Goal: Task Accomplishment & Management: Complete application form

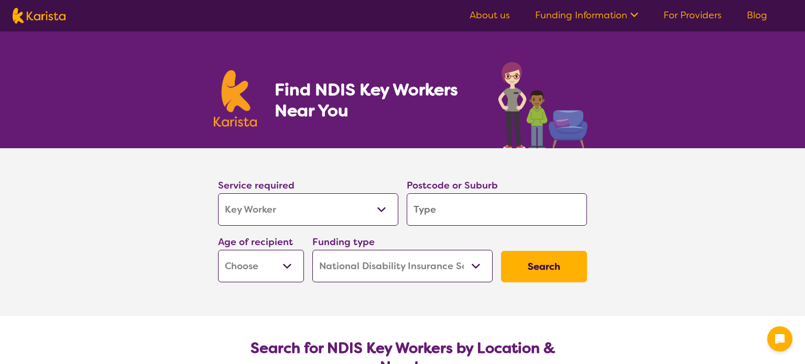
select select "Key Worker"
select select "NDIS"
select select "Key Worker"
select select "NDIS"
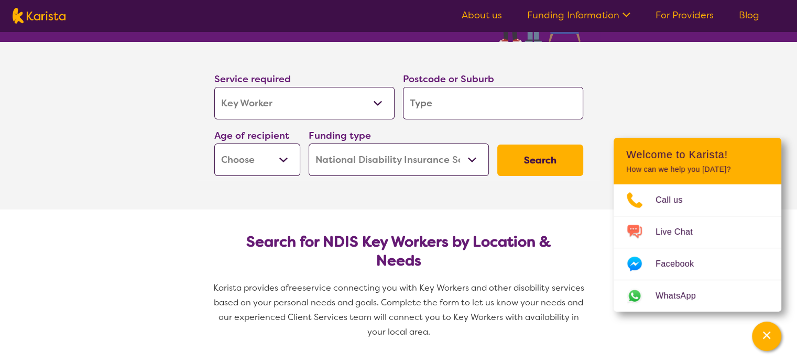
scroll to position [107, 0]
click at [471, 157] on select "Home Care Package (HCP) National Disability Insurance Scheme (NDIS) I don't know" at bounding box center [399, 159] width 180 height 32
select select "HCP"
click at [309, 143] on select "Home Care Package (HCP) National Disability Insurance Scheme (NDIS) I don't know" at bounding box center [399, 159] width 180 height 32
select select "HCP"
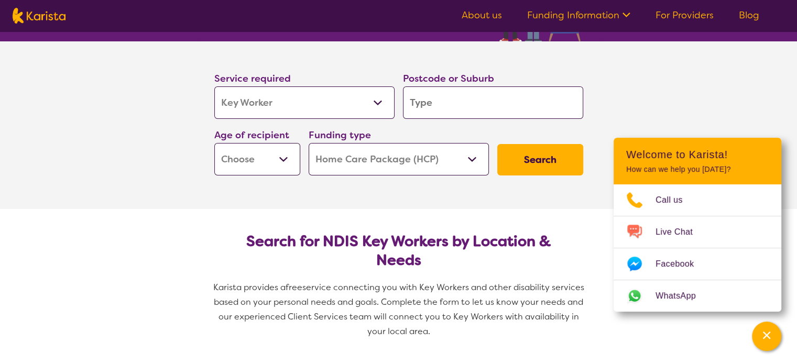
click at [375, 102] on select "Allied Health Assistant Assessment ([MEDICAL_DATA] or [MEDICAL_DATA]) Behaviour…" at bounding box center [304, 102] width 180 height 32
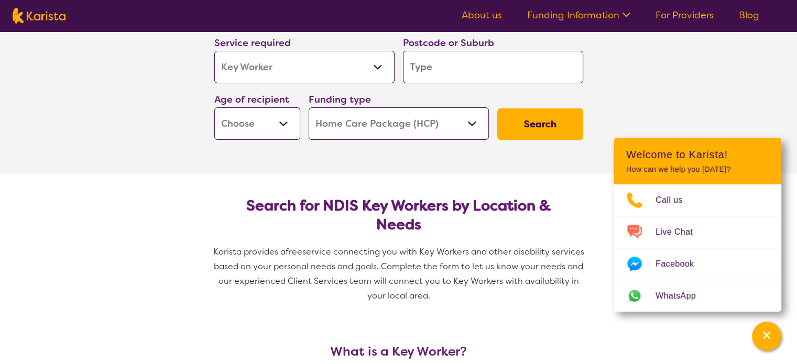
scroll to position [147, 0]
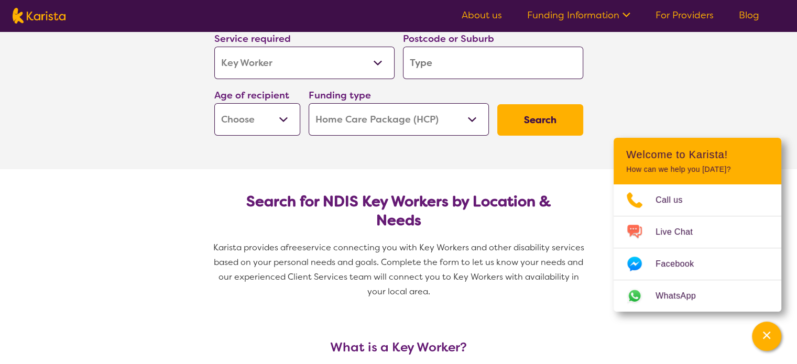
click at [378, 59] on select "Allied Health Assistant Assessment ([MEDICAL_DATA] or [MEDICAL_DATA]) Behaviour…" at bounding box center [304, 63] width 180 height 32
select select "[MEDICAL_DATA]"
click at [214, 47] on select "Allied Health Assistant Assessment ([MEDICAL_DATA] or [MEDICAL_DATA]) Behaviour…" at bounding box center [304, 63] width 180 height 32
select select "[MEDICAL_DATA]"
click at [523, 65] on input "search" at bounding box center [493, 63] width 180 height 32
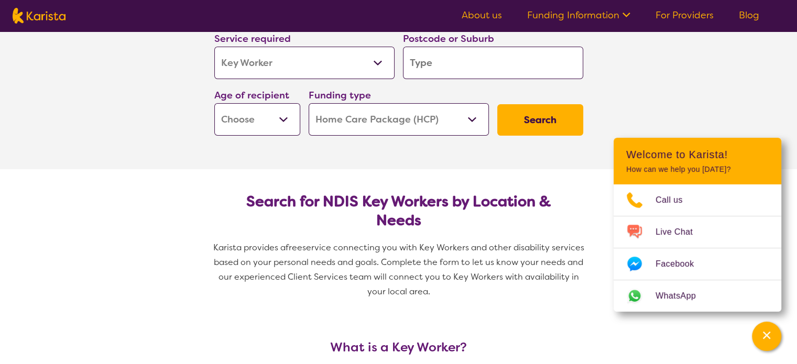
type input "M"
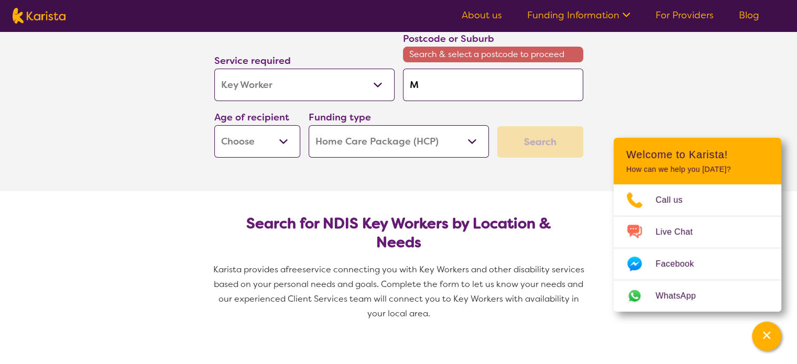
type input "Ma"
type input "Mar"
type input "Marg"
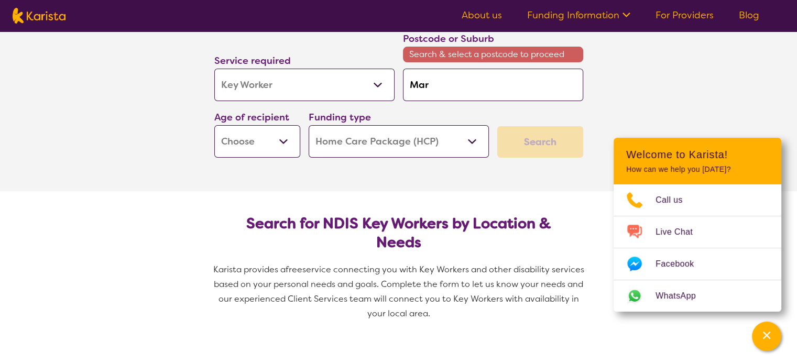
type input "Marg"
type input "Marga"
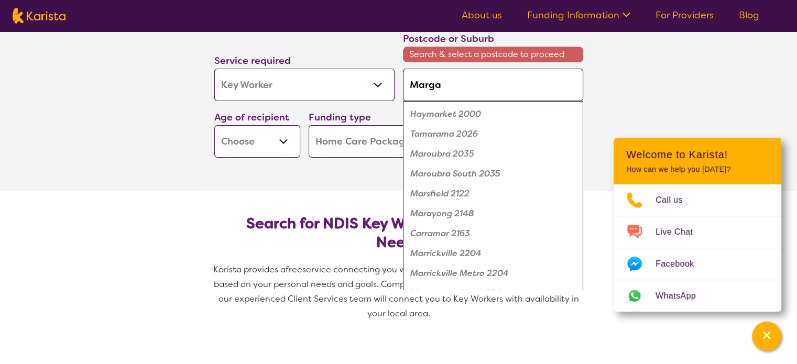
type input "Margat"
type input "Margate"
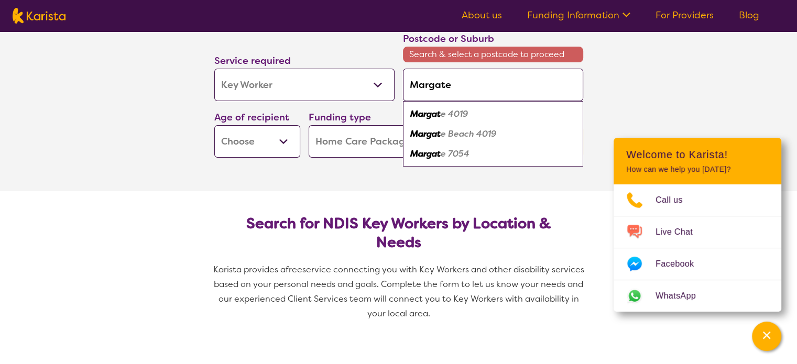
type input "Margate"
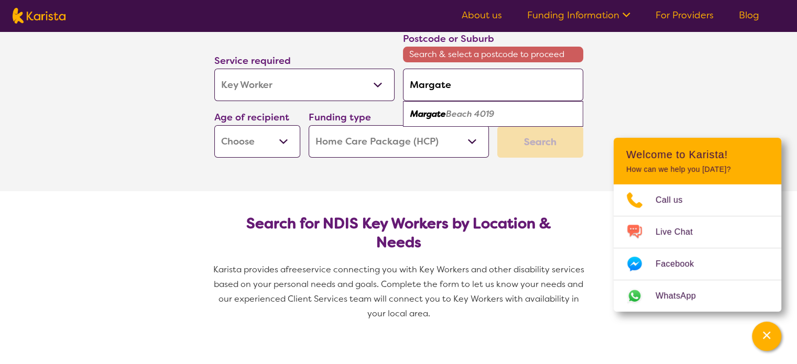
type input "Margate T"
type input "Margate Ta"
type input "Margate Tas"
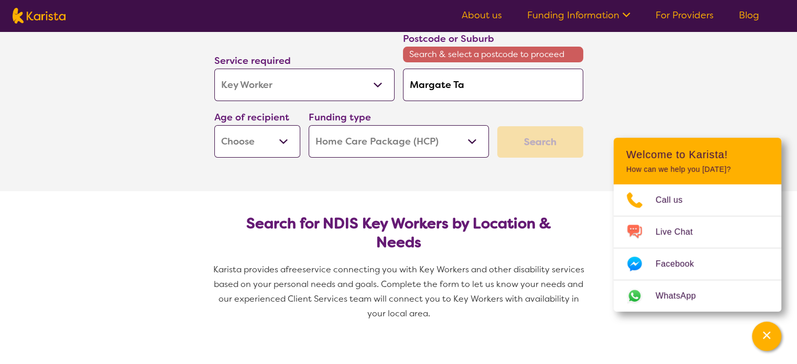
type input "Margate Tas"
type input "Margate Tasm"
type input "Margate Tasma"
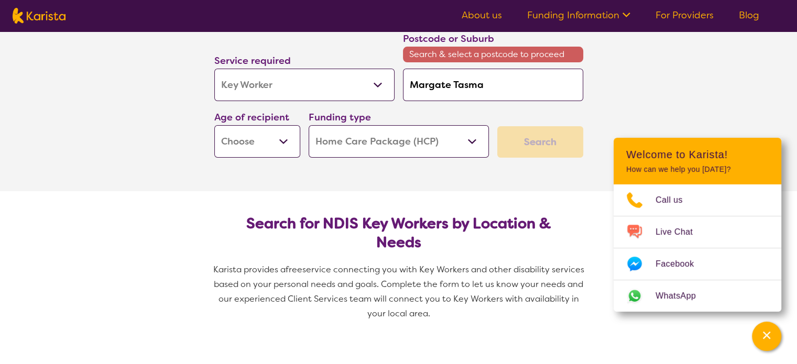
type input "Margate Tasman"
type input "Margate Tasmani"
type input "Margate [GEOGRAPHIC_DATA]"
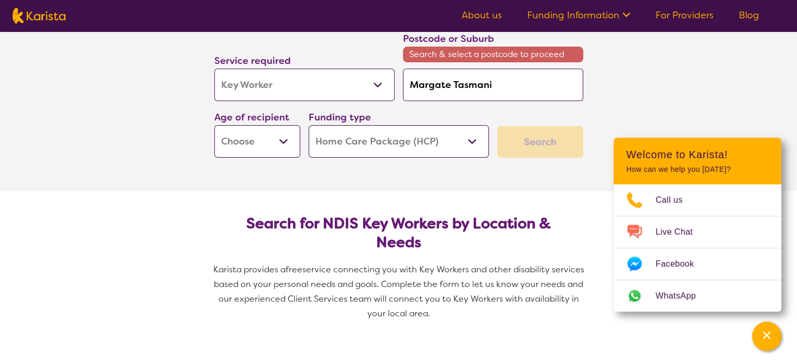
type input "Margate [GEOGRAPHIC_DATA]"
type input "Margate [GEOGRAPHIC_DATA] 7"
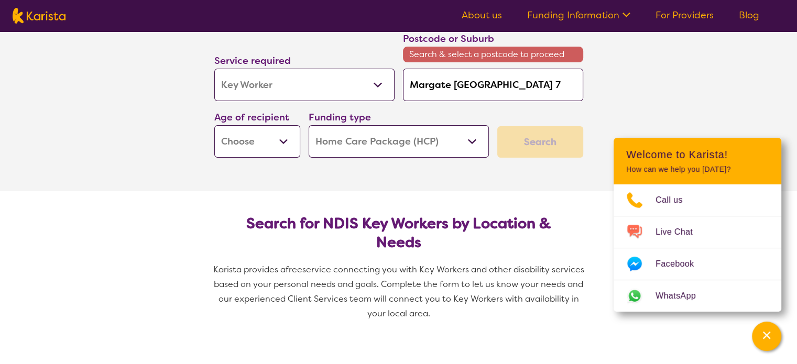
type input "Margate [GEOGRAPHIC_DATA] 70"
type input "Margate [GEOGRAPHIC_DATA] 705"
type input "Margate [GEOGRAPHIC_DATA] 7054"
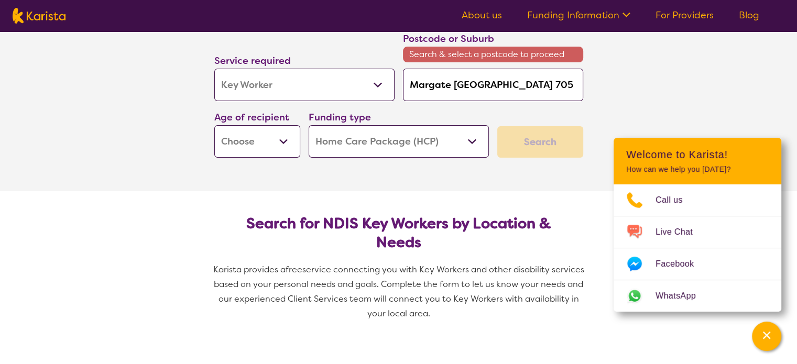
type input "Margate [GEOGRAPHIC_DATA] 7054"
click at [448, 87] on input "Margate [GEOGRAPHIC_DATA] 7054" at bounding box center [493, 85] width 180 height 32
type input "[GEOGRAPHIC_DATA], [GEOGRAPHIC_DATA] 7054"
click at [502, 84] on input "[GEOGRAPHIC_DATA], [GEOGRAPHIC_DATA] 7054" at bounding box center [493, 85] width 180 height 32
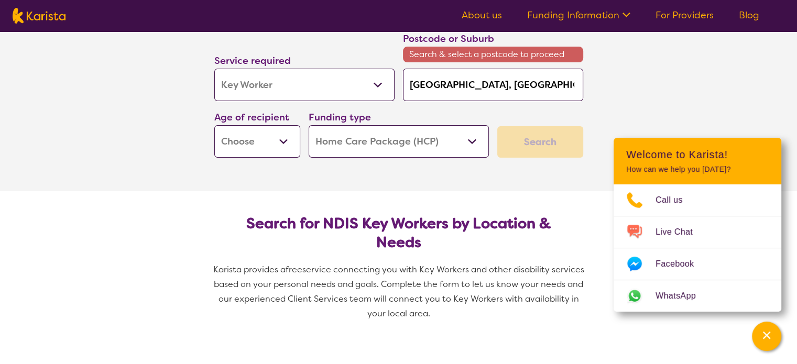
type input "[GEOGRAPHIC_DATA], [GEOGRAPHIC_DATA] (7054"
click at [536, 85] on input "[GEOGRAPHIC_DATA], [GEOGRAPHIC_DATA] (7054" at bounding box center [493, 85] width 180 height 32
type input "[GEOGRAPHIC_DATA], [GEOGRAPHIC_DATA] (7054)"
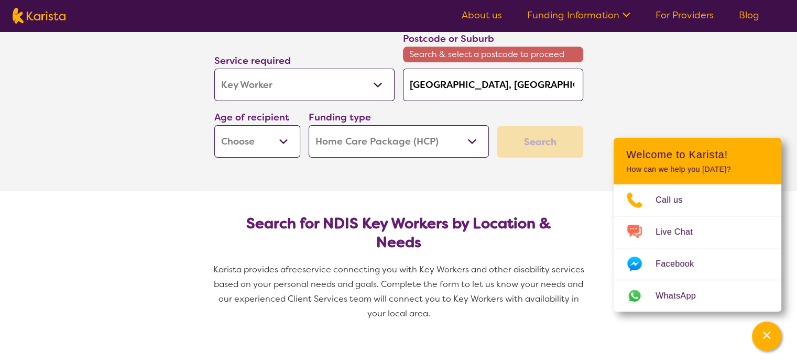
type input "[GEOGRAPHIC_DATA], [GEOGRAPHIC_DATA] (7054)"
click at [280, 146] on select "Early Childhood - 0 to 9 Child - 10 to 11 Adolescent - 12 to 17 Adult - 18 to 6…" at bounding box center [257, 141] width 86 height 32
select select "AG"
click at [214, 125] on select "Early Childhood - 0 to 9 Child - 10 to 11 Adolescent - 12 to 17 Adult - 18 to 6…" at bounding box center [257, 141] width 86 height 32
select select "AG"
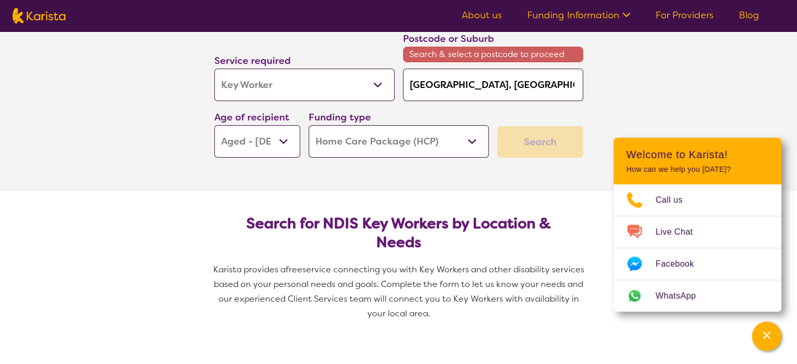
click at [526, 144] on div "Search" at bounding box center [540, 141] width 86 height 31
drag, startPoint x: 536, startPoint y: 144, endPoint x: 531, endPoint y: 140, distance: 6.0
click at [531, 140] on div "Search" at bounding box center [540, 141] width 86 height 31
click at [558, 84] on input "[GEOGRAPHIC_DATA], [GEOGRAPHIC_DATA] (7054)" at bounding box center [493, 85] width 180 height 32
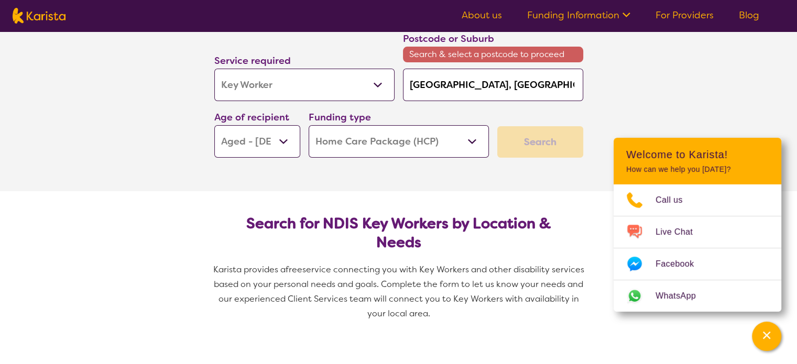
click at [534, 140] on div "Search" at bounding box center [540, 141] width 86 height 31
click at [534, 138] on div "Search" at bounding box center [540, 141] width 86 height 31
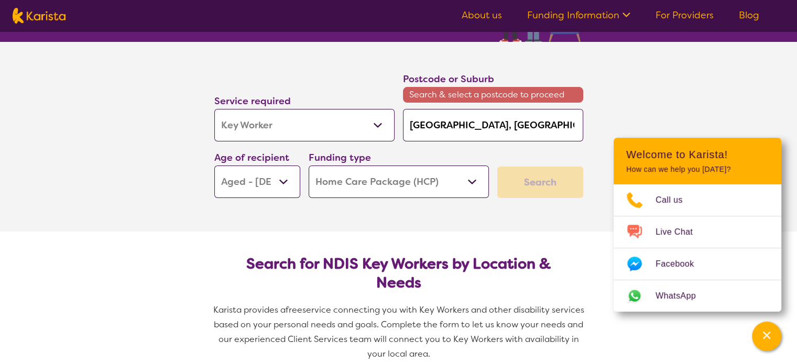
scroll to position [106, 0]
click at [544, 124] on input "[GEOGRAPHIC_DATA], [GEOGRAPHIC_DATA] (7054)" at bounding box center [493, 125] width 180 height 32
type input "[GEOGRAPHIC_DATA], [GEOGRAPHIC_DATA] (7054"
type input "[GEOGRAPHIC_DATA], [GEOGRAPHIC_DATA] (705"
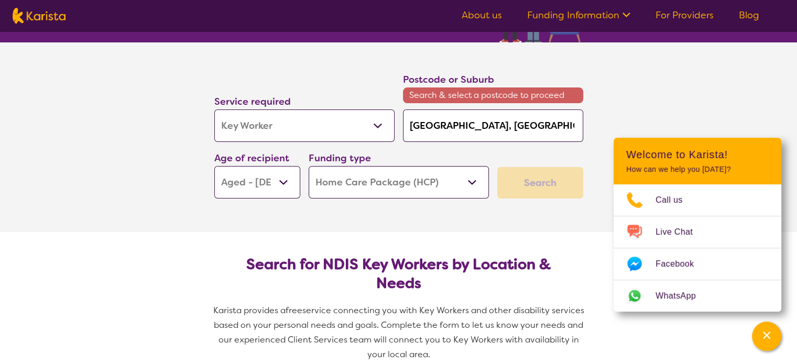
type input "[GEOGRAPHIC_DATA], [GEOGRAPHIC_DATA] (705"
type input "[GEOGRAPHIC_DATA], [GEOGRAPHIC_DATA] (70"
type input "[GEOGRAPHIC_DATA], [GEOGRAPHIC_DATA] (7"
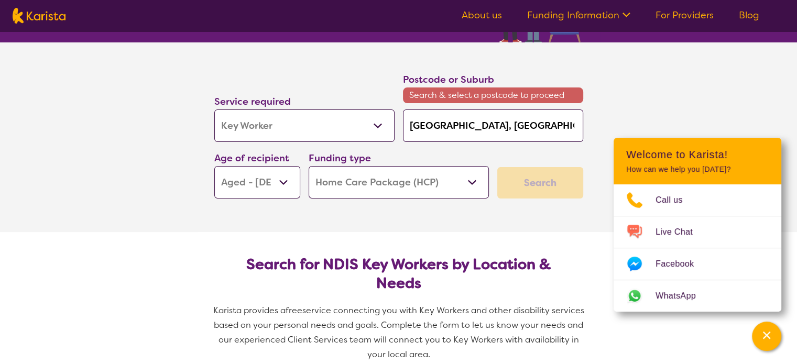
type input "[GEOGRAPHIC_DATA], [GEOGRAPHIC_DATA] ("
type input "[GEOGRAPHIC_DATA], [GEOGRAPHIC_DATA]"
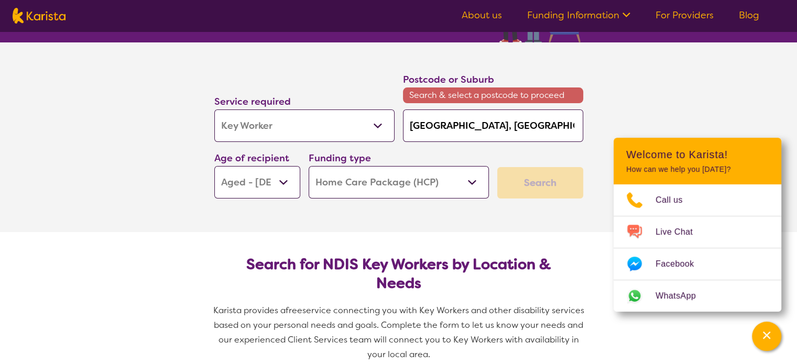
type input "[GEOGRAPHIC_DATA], [GEOGRAPHIC_DATA]"
type input "Margate, Tasmani"
type input "Margate, Tasman"
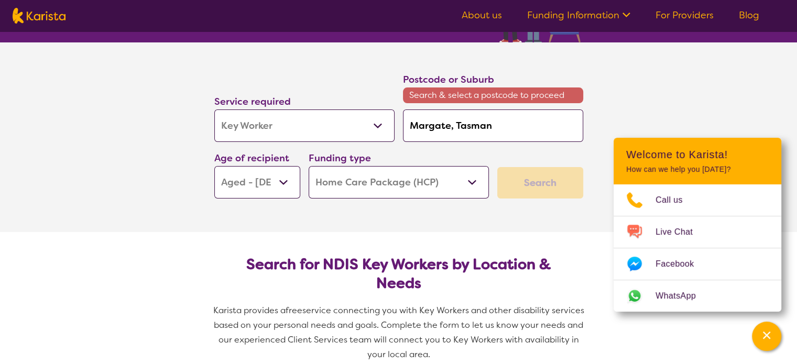
type input "Margate, Tasma"
type input "Margate, Tasm"
type input "Margate, Tas"
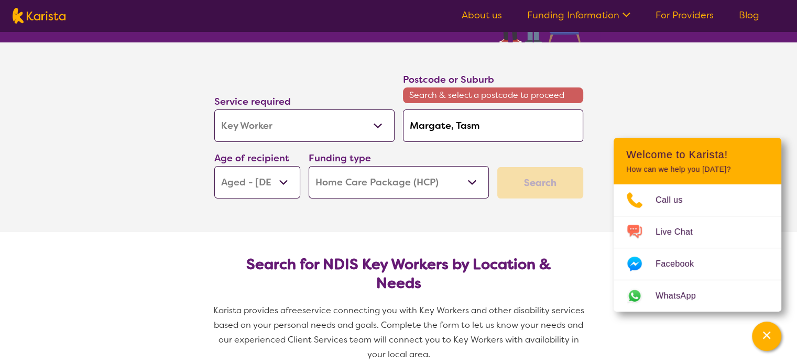
type input "Margate, Tas"
type input "Margate, Ta"
type input "Margate, T"
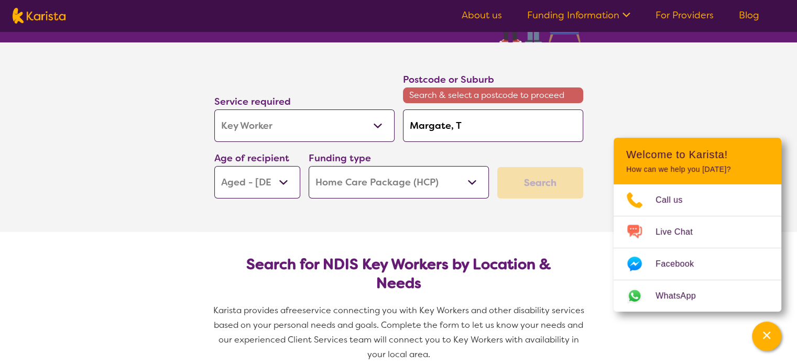
type input "Margate,"
type input "Margate"
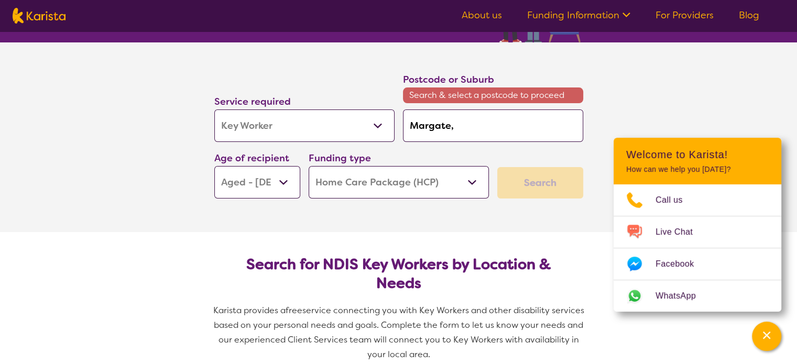
type input "Margate"
type input "Margat"
type input "Marga"
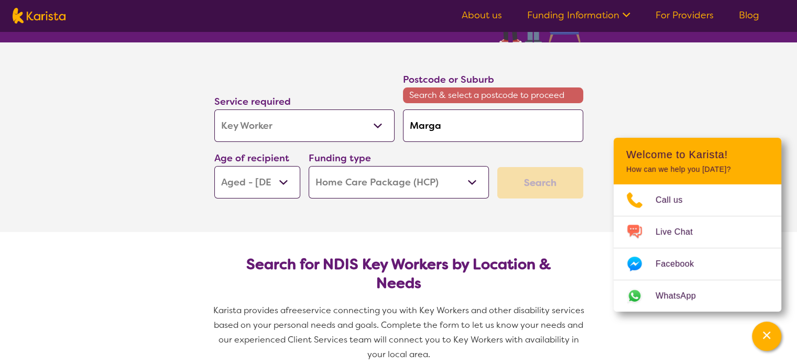
type input "Marg"
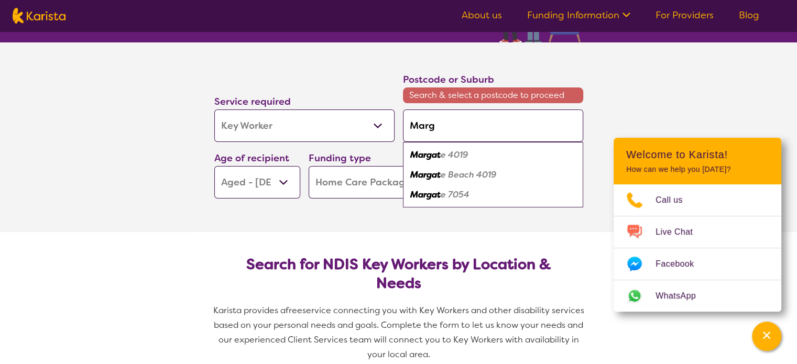
type input "Mar"
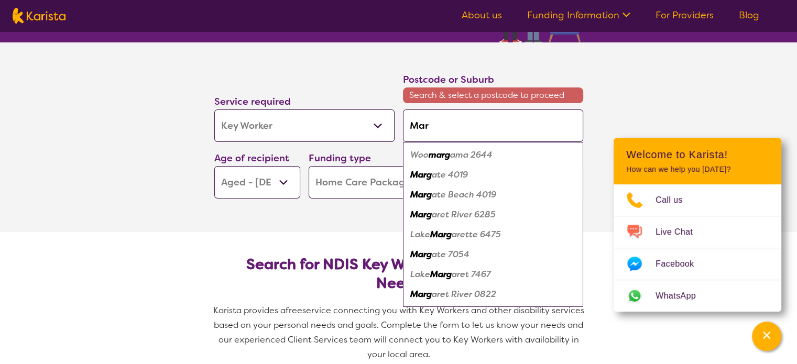
type input "Ma"
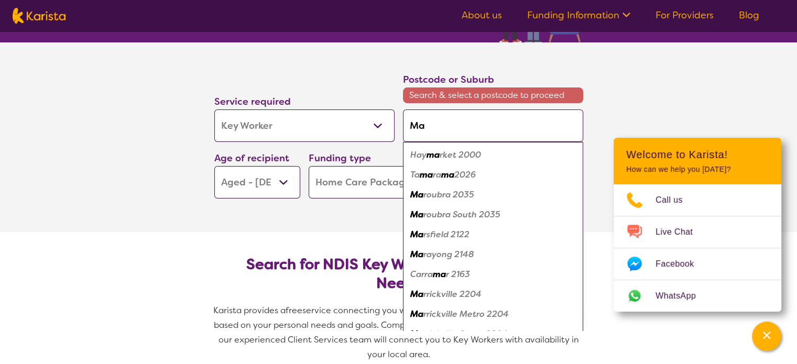
type input "M"
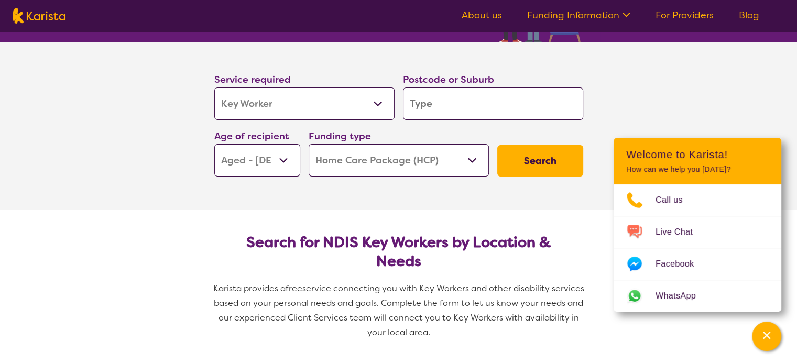
type input "7"
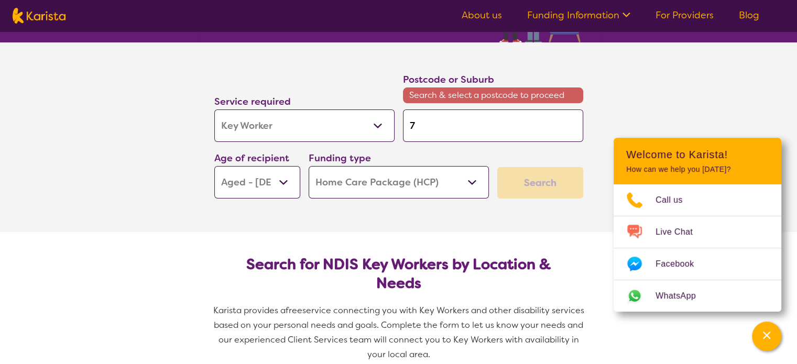
type input "70"
type input "705"
type input "7054"
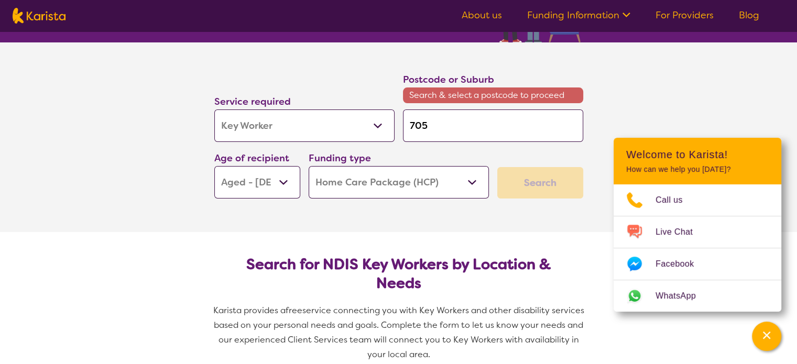
type input "7054"
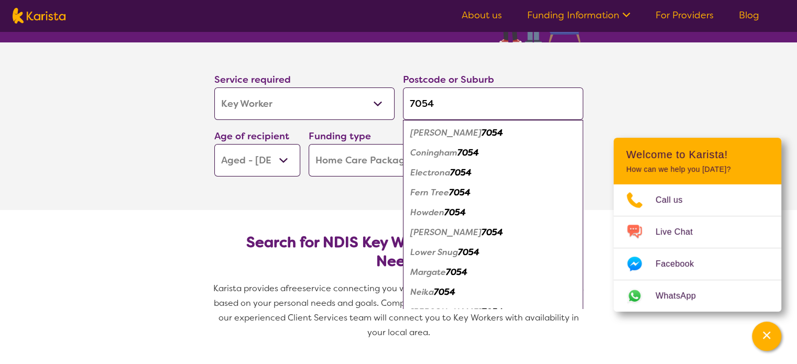
type input "7054"
click at [434, 275] on em "Margate" at bounding box center [428, 272] width 36 height 11
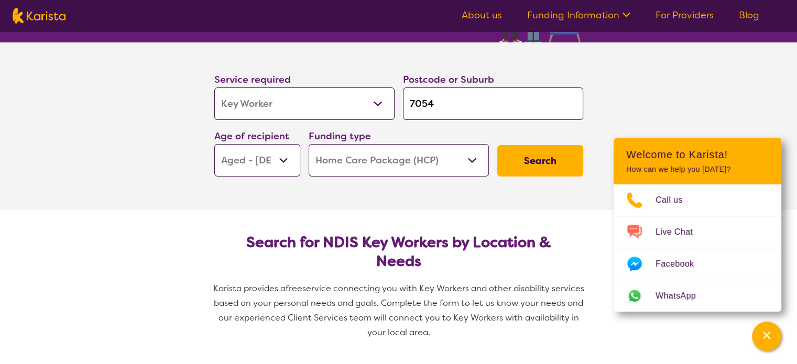
click at [546, 160] on button "Search" at bounding box center [540, 160] width 86 height 31
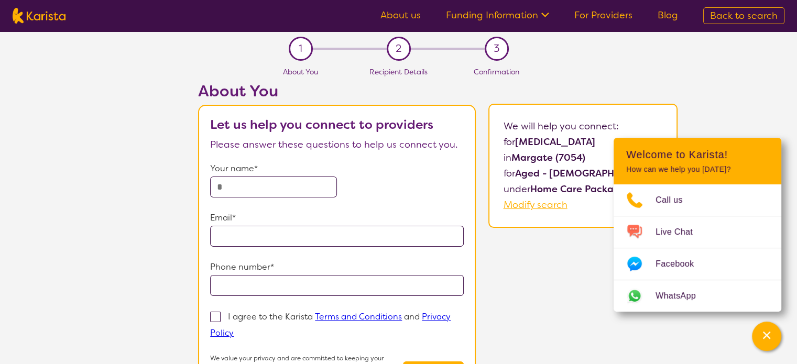
click at [255, 193] on input "text" at bounding box center [273, 187] width 127 height 21
type input "**********"
click at [249, 238] on input "email" at bounding box center [337, 236] width 254 height 21
type input "**********"
click at [276, 291] on input "tel" at bounding box center [337, 285] width 254 height 21
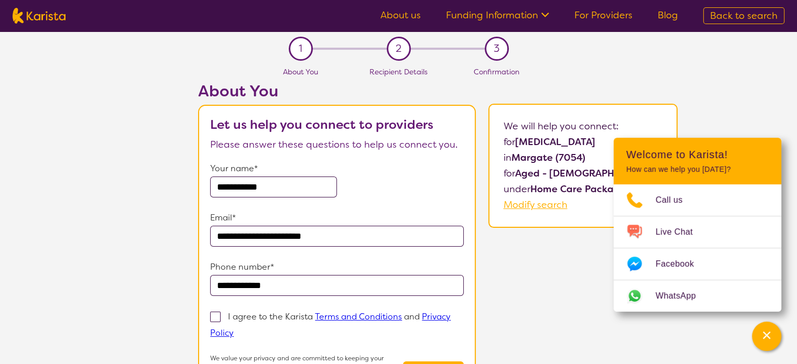
scroll to position [61, 0]
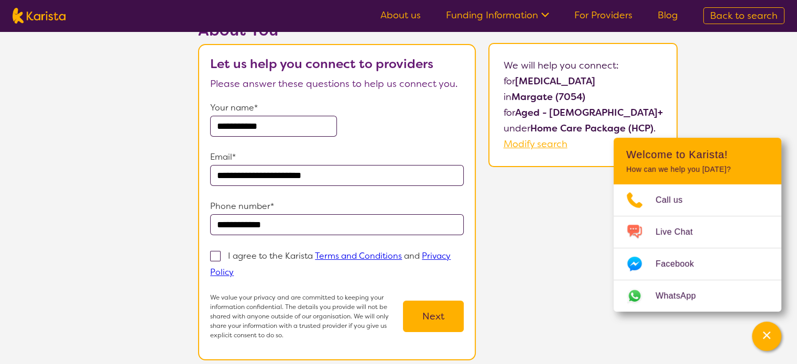
type input "**********"
click at [218, 257] on span at bounding box center [215, 256] width 10 height 10
click at [234, 268] on input "I agree to the Karista Terms and Conditions and Privacy Policy" at bounding box center [237, 271] width 7 height 7
checkbox input "true"
click at [443, 315] on button "Next" at bounding box center [433, 316] width 61 height 31
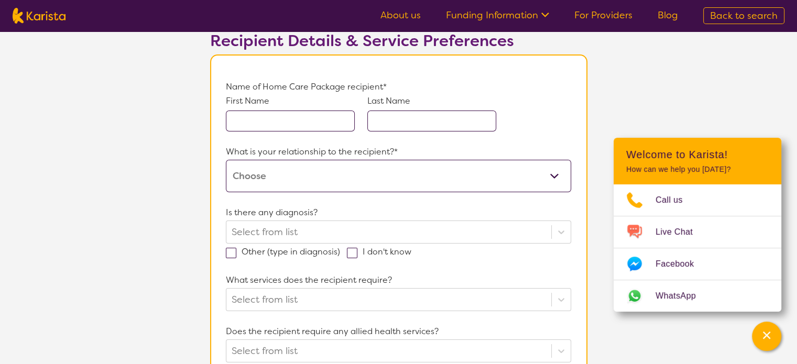
scroll to position [76, 0]
click at [258, 115] on input "text" at bounding box center [290, 119] width 129 height 21
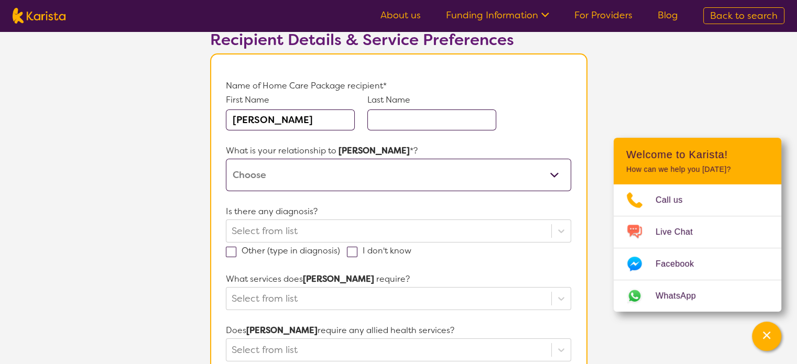
type input "[PERSON_NAME]"
click at [557, 173] on select "This request is for myself I am their parent I am their child I am their spouse…" at bounding box center [398, 175] width 345 height 32
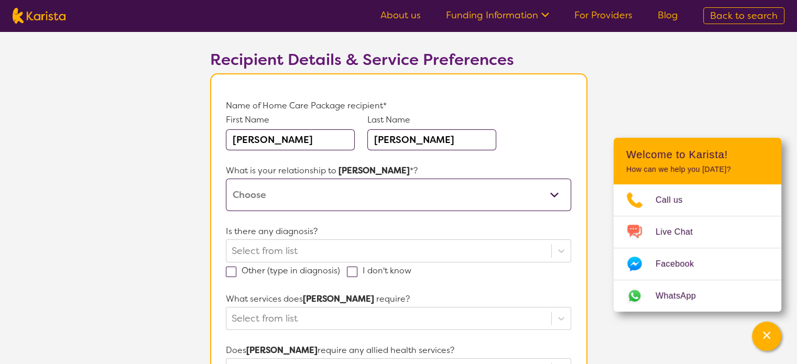
scroll to position [64, 0]
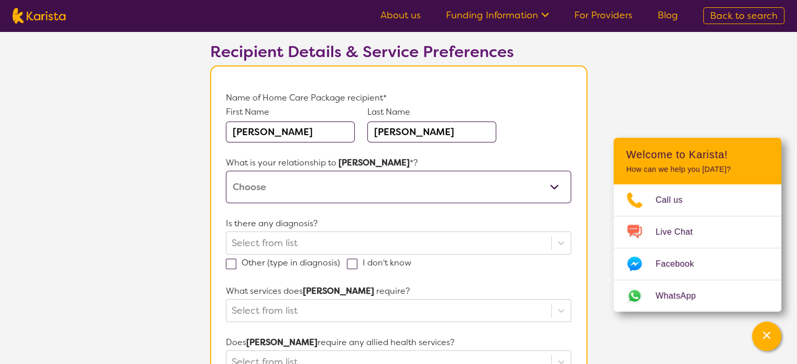
click at [554, 185] on select "This request is for myself I am their parent I am their child I am their spouse…" at bounding box center [398, 187] width 345 height 32
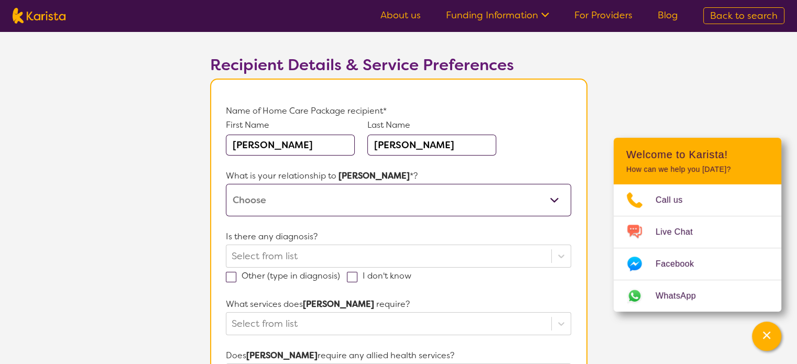
scroll to position [51, 0]
click at [554, 198] on select "This request is for myself I am their parent I am their child I am their spouse…" at bounding box center [398, 200] width 345 height 32
select select "This request is for myself"
click at [226, 184] on select "This request is for myself I am their parent I am their child I am their spouse…" at bounding box center [398, 200] width 345 height 32
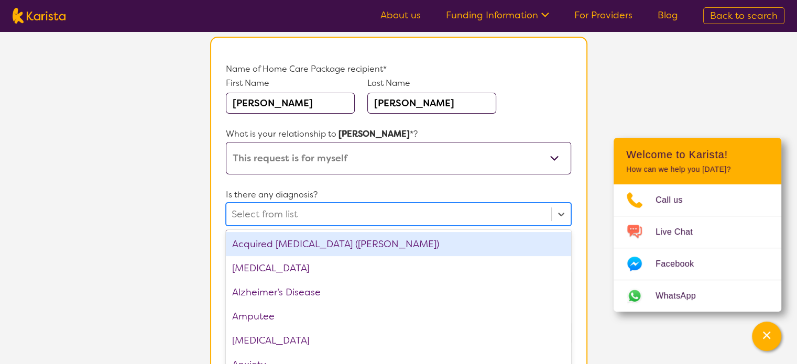
scroll to position [119, 0]
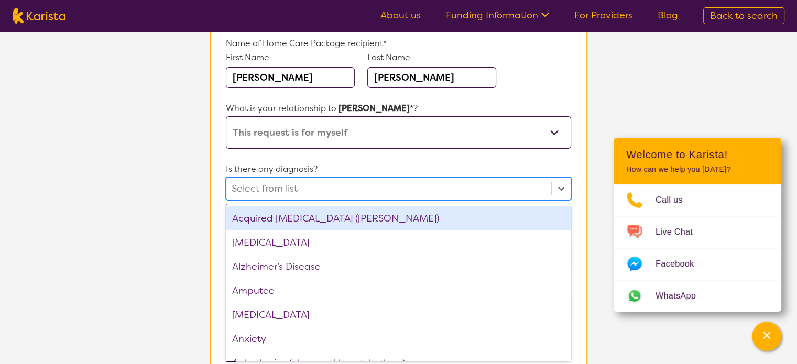
click at [507, 200] on div "option Acquired [MEDICAL_DATA] (ABI) focused, 1 of 75. 75 results available. Us…" at bounding box center [398, 188] width 345 height 23
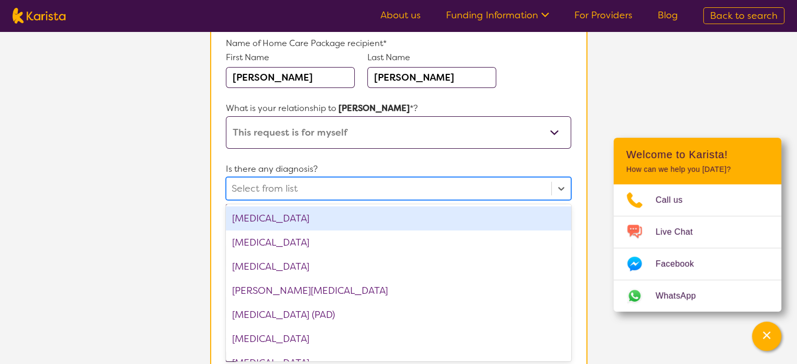
scroll to position [1229, 0]
click at [506, 213] on div "[MEDICAL_DATA]" at bounding box center [398, 218] width 345 height 24
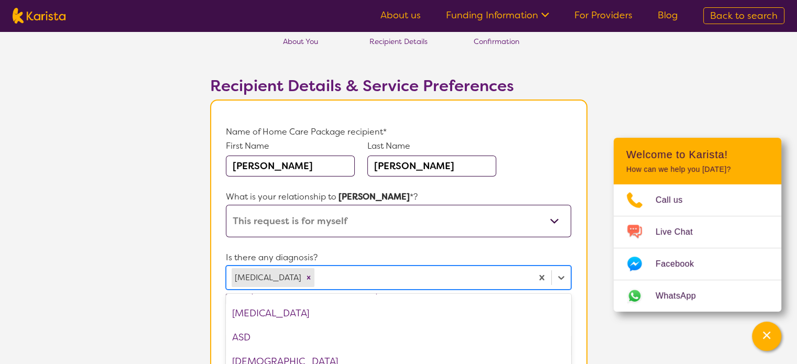
scroll to position [142, 0]
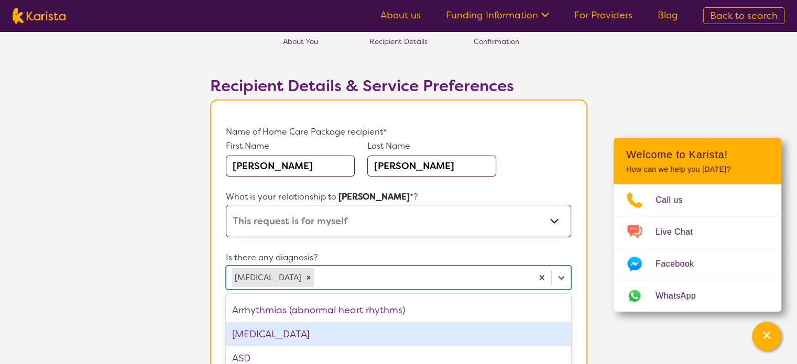
click at [484, 332] on div "[MEDICAL_DATA]" at bounding box center [398, 334] width 345 height 24
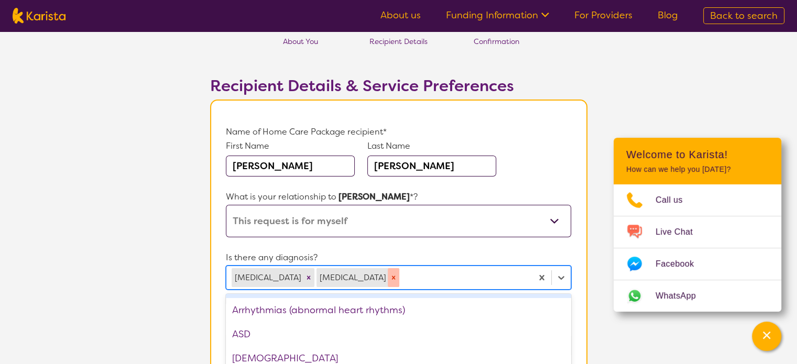
click at [390, 275] on icon "Remove Arthritis" at bounding box center [393, 277] width 7 height 7
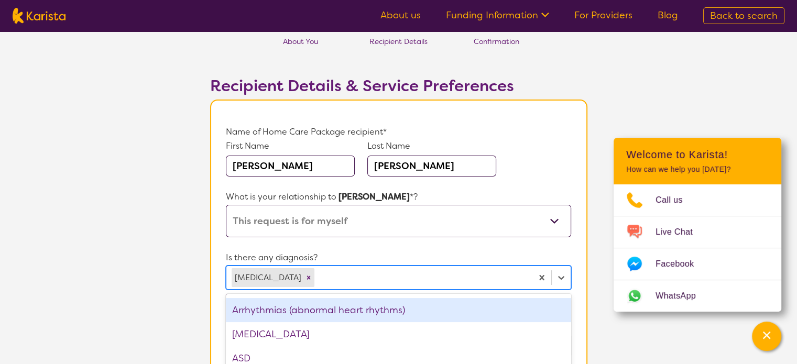
click at [364, 310] on div "Arrhythmias (abnormal heart rhythms)" at bounding box center [398, 310] width 345 height 24
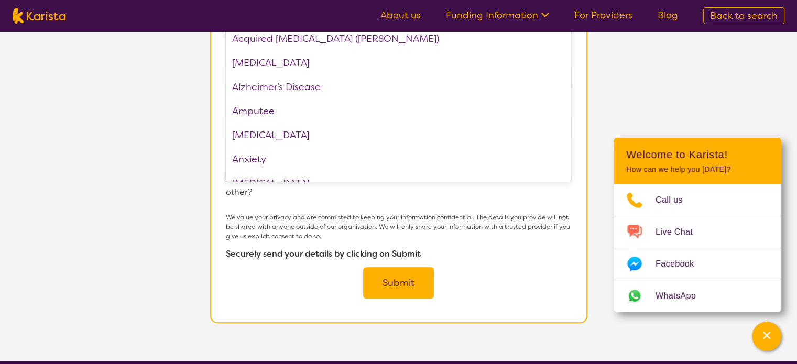
scroll to position [300, 0]
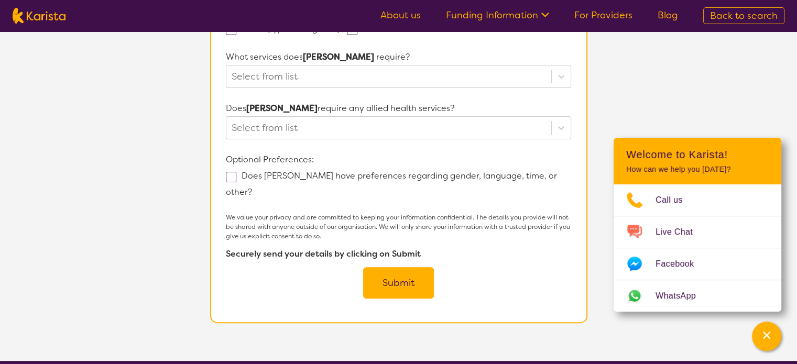
click at [404, 267] on button "Submit" at bounding box center [398, 282] width 71 height 31
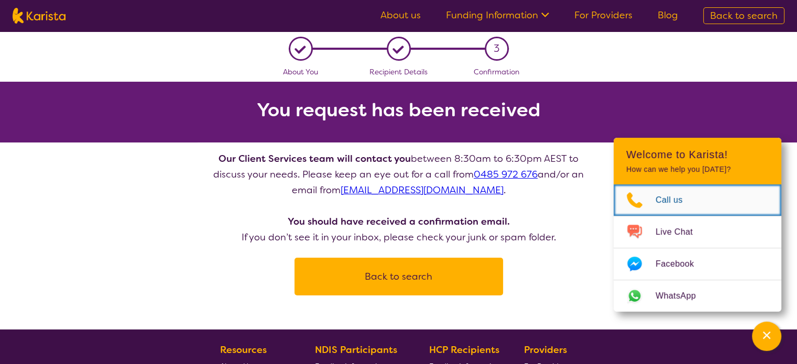
click at [673, 200] on span "Call us" at bounding box center [675, 200] width 40 height 16
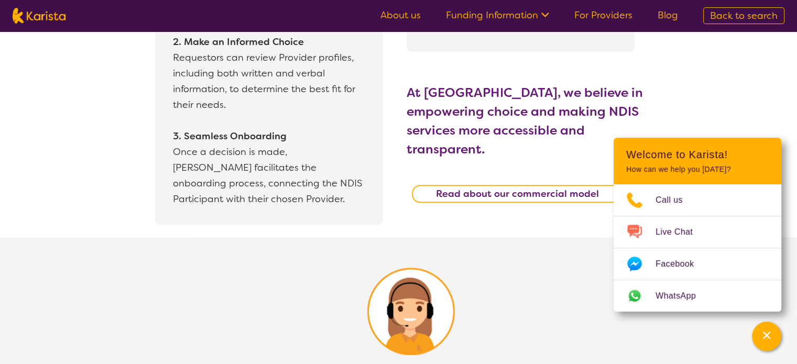
scroll to position [1005, 0]
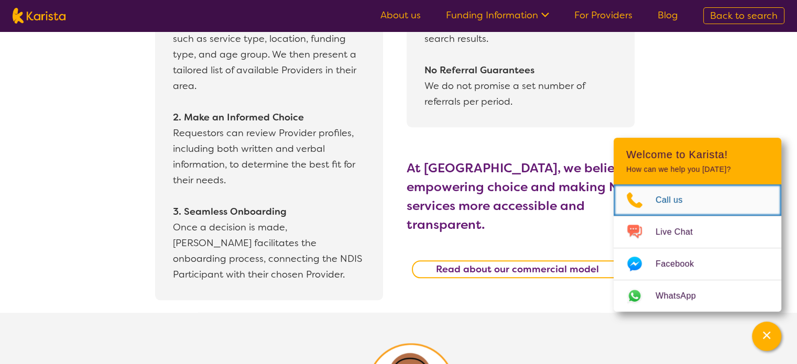
click at [675, 200] on span "Call us" at bounding box center [675, 200] width 40 height 16
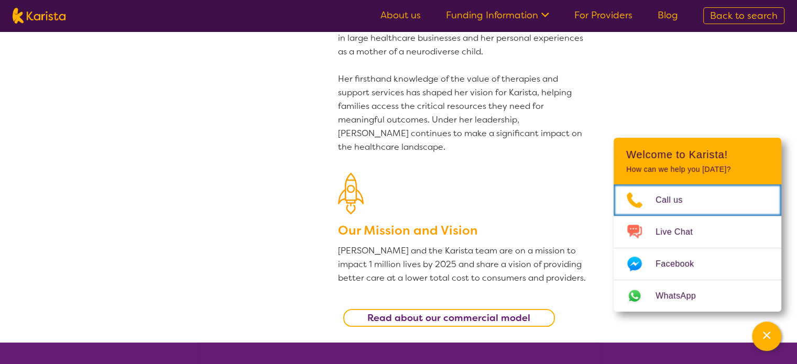
scroll to position [0, 0]
